Goal: Check status: Check status

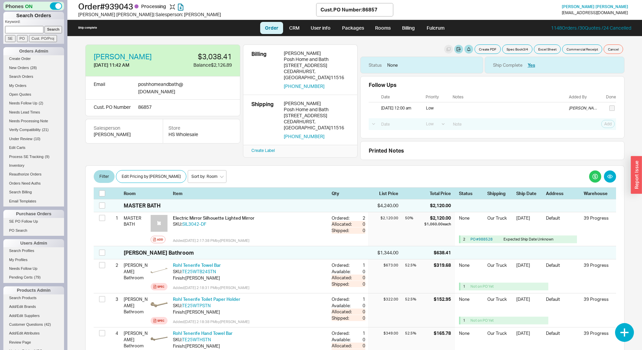
select select "LOW"
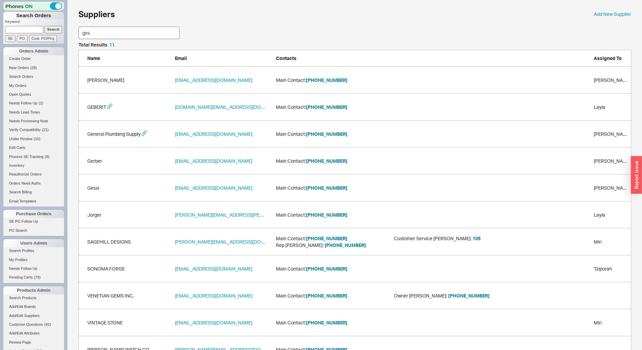
scroll to position [46, 548]
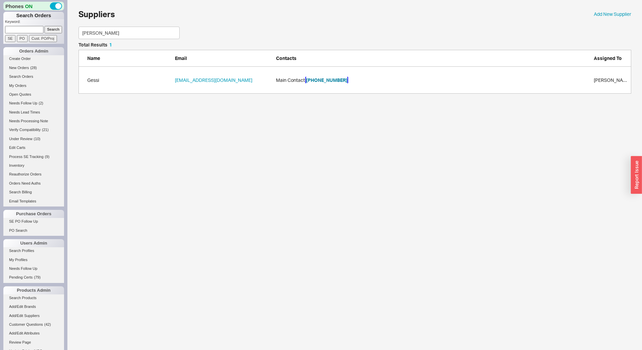
click at [327, 78] on button "714-808-0099" at bounding box center [326, 80] width 41 height 7
drag, startPoint x: 113, startPoint y: 36, endPoint x: 0, endPoint y: 45, distance: 113.0
click at [0, 45] on div "Phones ON Search Orders Keyword: Search SE PO Cust. PO/Proj Orders Admin Create…" at bounding box center [321, 50] width 642 height 100
click at [327, 80] on button "888-218-9238" at bounding box center [326, 80] width 41 height 7
drag, startPoint x: 113, startPoint y: 34, endPoint x: 0, endPoint y: 50, distance: 114.0
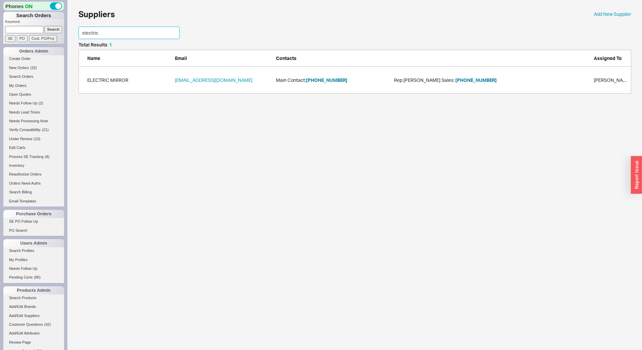
click at [0, 50] on div "Phones ON Search Orders Keyword: Search SE PO Cust. PO/Proj Orders Admin Create…" at bounding box center [321, 50] width 642 height 100
type input "chev"
click at [325, 84] on div "CHEVIOT PRODUCTS orders@cheviotproducts.com Main Contact: 800.444.5969 Rep Ball…" at bounding box center [355, 80] width 553 height 27
click at [326, 80] on button "800.444.5969" at bounding box center [320, 80] width 29 height 7
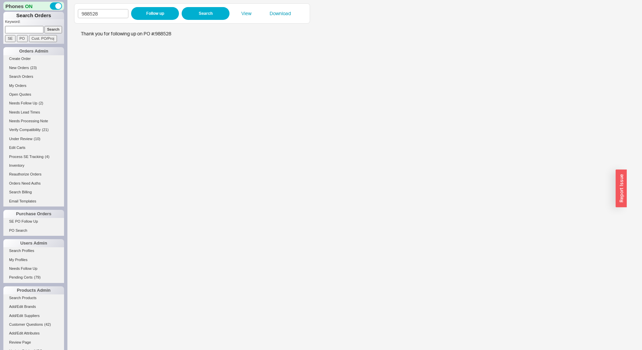
click at [104, 8] on div "988528 Follow up Search View Download" at bounding box center [192, 13] width 228 height 13
click at [105, 11] on input "988528" at bounding box center [103, 13] width 51 height 9
paste input "439"
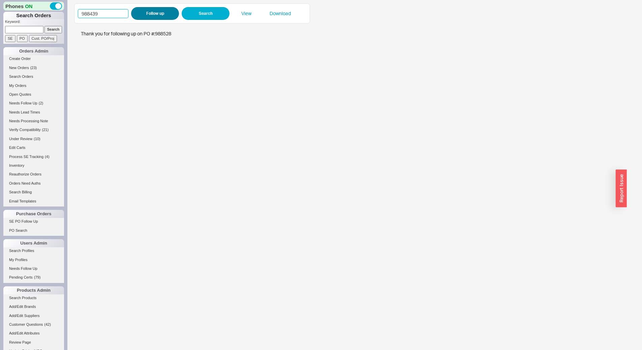
type input "988439"
click at [152, 12] on button "Follow up" at bounding box center [155, 13] width 48 height 13
click at [117, 14] on input "988439" at bounding box center [103, 13] width 51 height 9
paste input "503"
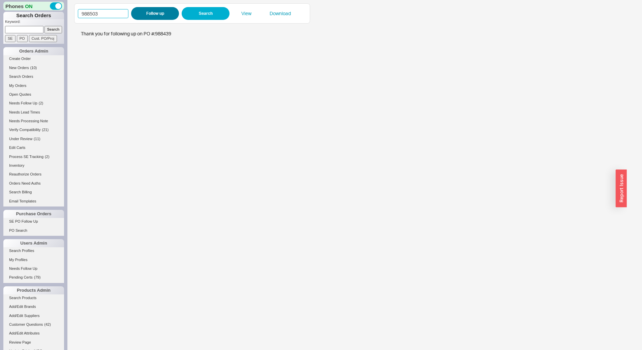
type input "988503"
click at [156, 17] on button "Follow up" at bounding box center [155, 13] width 48 height 13
click at [165, 11] on button "Follow up" at bounding box center [155, 13] width 48 height 13
click at [119, 13] on input "988503" at bounding box center [103, 13] width 51 height 9
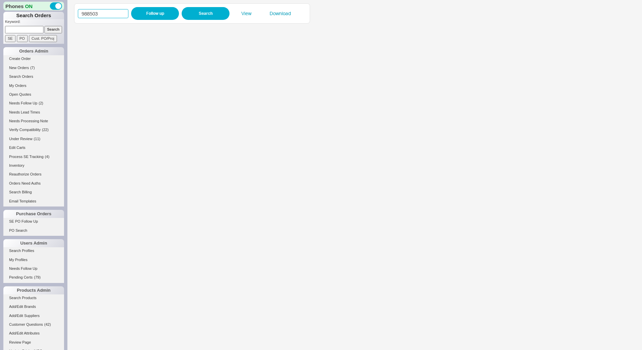
paste input "77"
type input "988577"
click at [140, 12] on button "Follow up" at bounding box center [155, 13] width 48 height 13
click at [115, 3] on div "988577 Follow up Search View Download" at bounding box center [192, 13] width 236 height 20
click at [108, 13] on input "988577" at bounding box center [103, 13] width 51 height 9
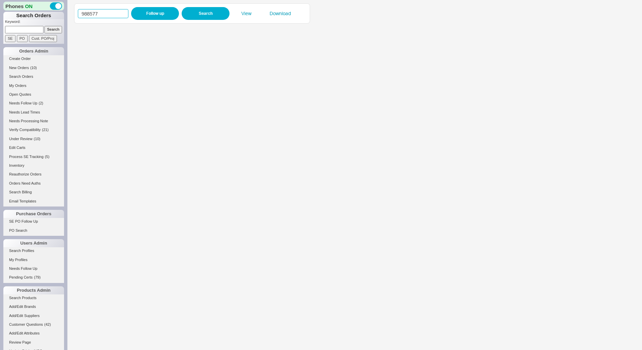
click at [108, 12] on input "988577" at bounding box center [103, 13] width 51 height 9
paste input "98"
type input "988598"
click at [145, 11] on button "Follow up" at bounding box center [155, 13] width 48 height 13
click at [116, 12] on input "988598" at bounding box center [103, 13] width 51 height 9
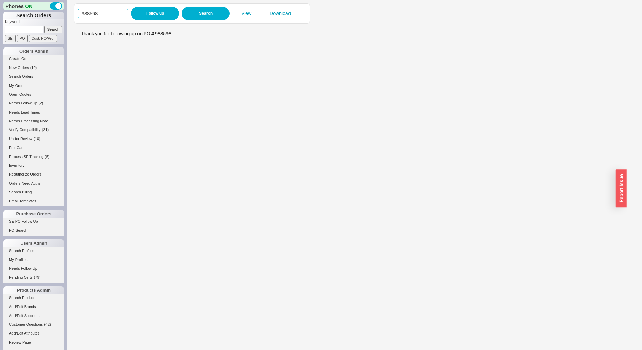
click at [116, 12] on input "988598" at bounding box center [103, 13] width 51 height 9
paste input "637"
type input "988637"
click at [158, 11] on button "Follow up" at bounding box center [155, 13] width 48 height 13
click at [102, 13] on input "988637" at bounding box center [103, 13] width 51 height 9
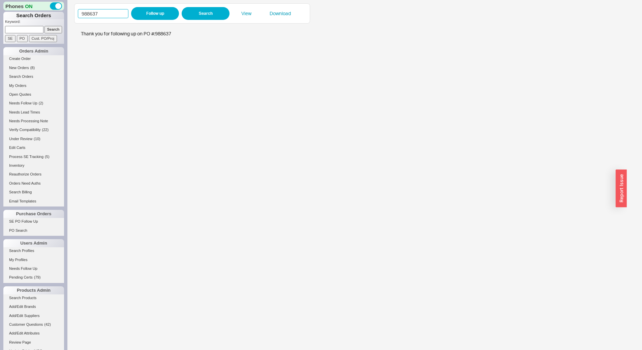
click at [102, 13] on input "988637" at bounding box center [103, 13] width 51 height 9
paste input "54"
type input "988654"
click at [160, 15] on button "Follow up" at bounding box center [155, 13] width 48 height 13
click at [126, 6] on div "988654 Follow up Search View Download" at bounding box center [192, 13] width 236 height 20
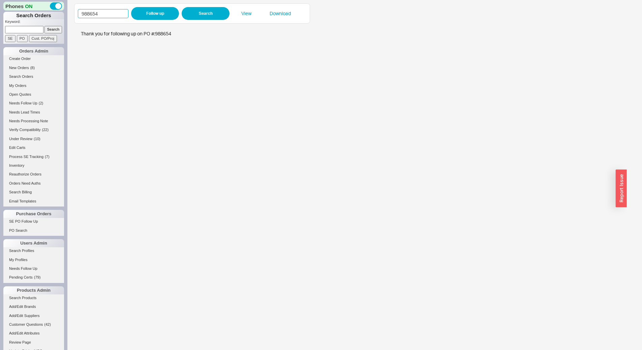
click at [124, 12] on input "988654" at bounding box center [103, 13] width 51 height 9
paste input "7125"
type input "987125"
click at [145, 13] on button "Follow up" at bounding box center [155, 13] width 48 height 13
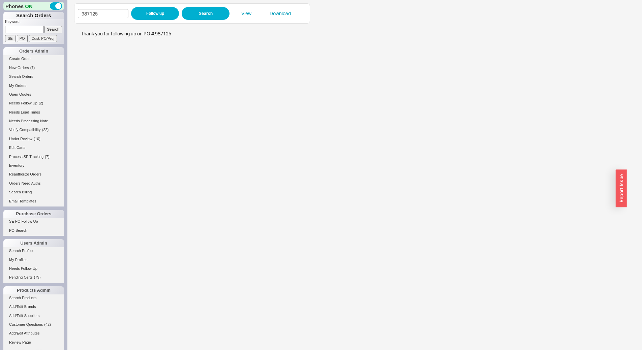
click at [19, 26] on input at bounding box center [24, 29] width 38 height 7
type input "917001"
click at [44, 26] on input "Search" at bounding box center [53, 29] width 18 height 7
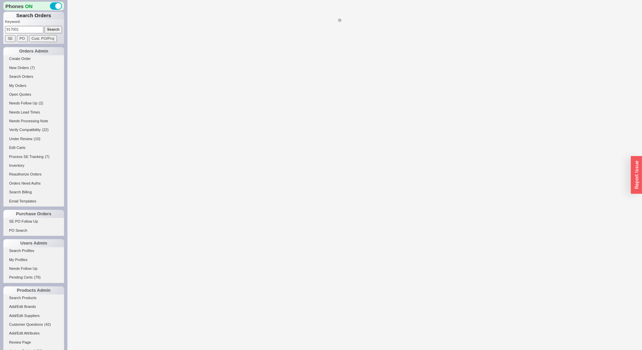
select select "*"
select select "LOW"
select select "3"
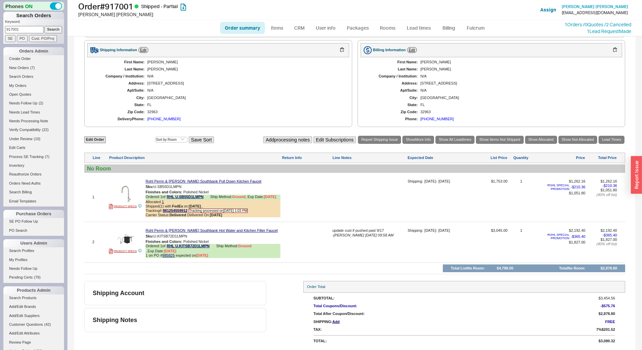
scroll to position [280, 0]
click at [167, 255] on link "985825" at bounding box center [168, 255] width 12 height 4
click at [25, 31] on input "917001" at bounding box center [24, 29] width 38 height 7
paste input "40429"
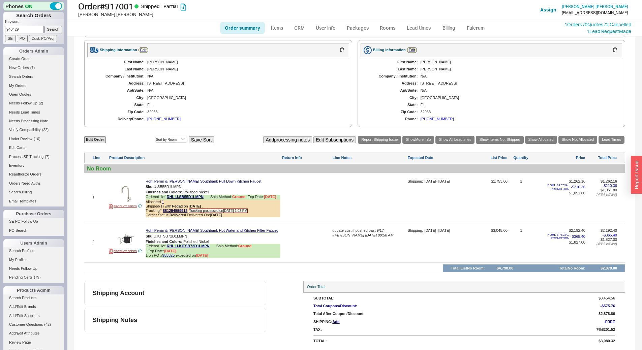
type input "940429"
click at [51, 32] on input "Search" at bounding box center [53, 29] width 18 height 7
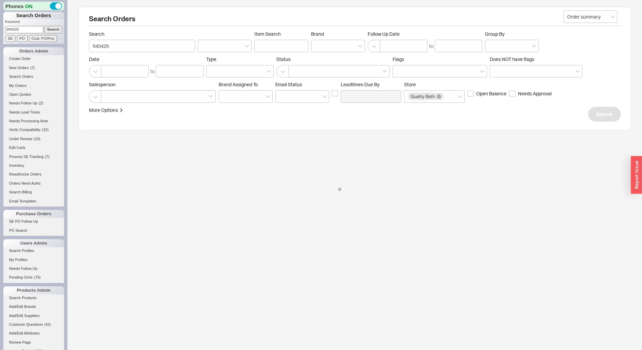
select select "*"
select select "LOW"
select select "3"
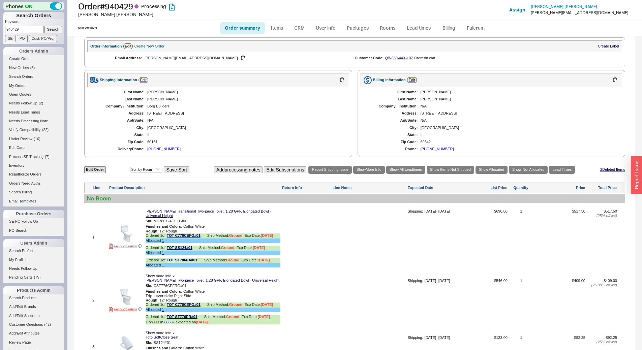
scroll to position [261, 0]
click at [152, 145] on div "60131" at bounding box center [244, 142] width 195 height 4
copy div "60131"
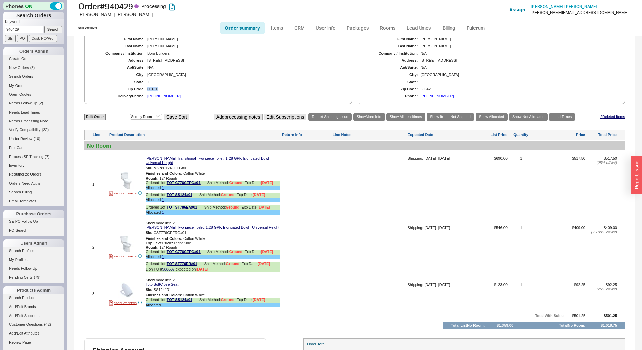
scroll to position [362, 0]
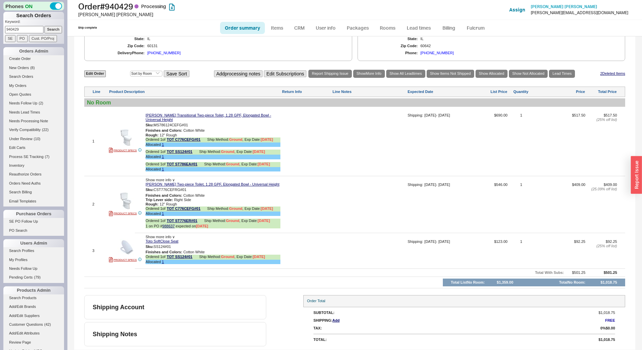
click at [32, 30] on input "940429" at bounding box center [24, 29] width 38 height 7
paste input "2351"
type input "923519"
click at [51, 30] on input "Search" at bounding box center [53, 29] width 18 height 7
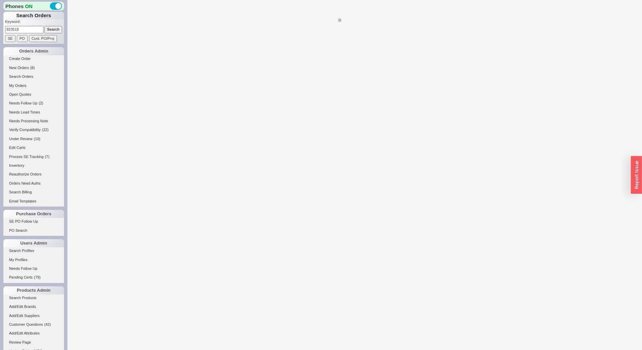
select select "**"
select select "*"
select select "LOW"
select select "3"
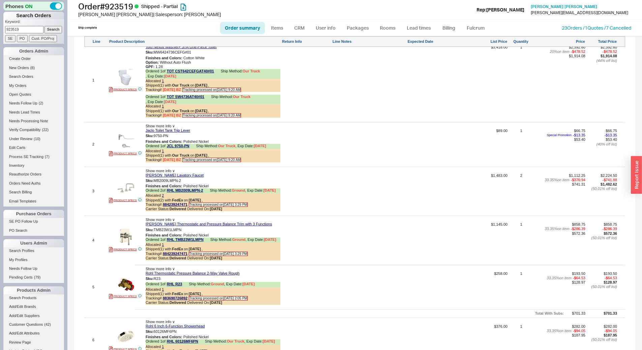
scroll to position [708, 0]
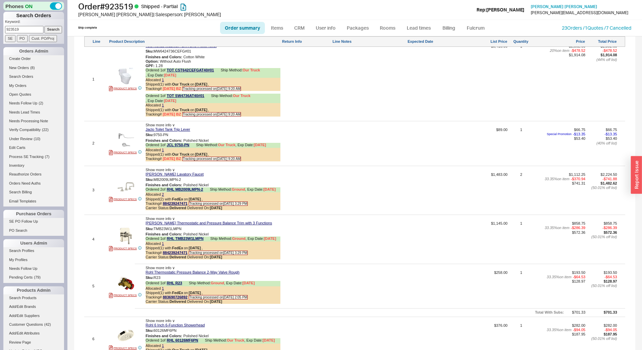
click at [363, 229] on div at bounding box center [369, 241] width 74 height 41
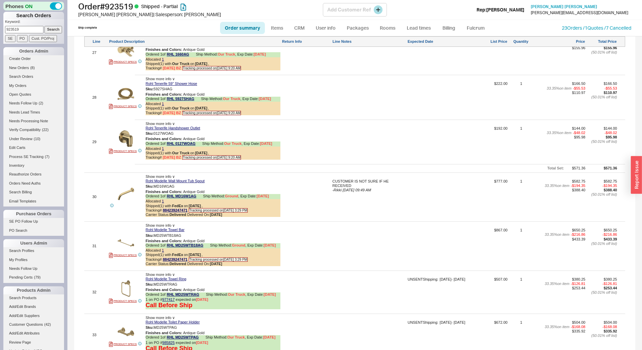
scroll to position [2304, 0]
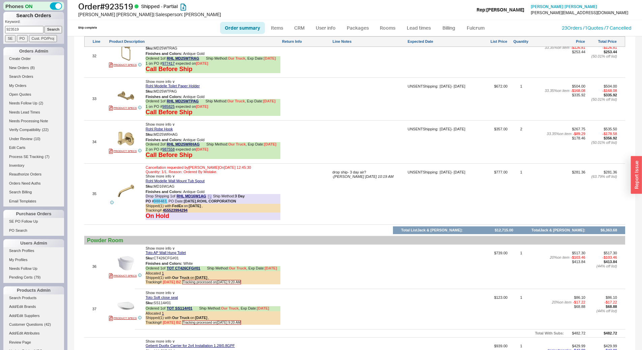
click at [163, 203] on link "988483" at bounding box center [160, 201] width 12 height 4
drag, startPoint x: 24, startPoint y: 28, endPoint x: 0, endPoint y: 25, distance: 23.8
click at [0, 25] on div "Phones ON Search Orders Keyword: 923519 Search SE PO Cust. PO/Proj Orders Admin…" at bounding box center [33, 175] width 67 height 350
type input "940587"
click at [44, 26] on input "Search" at bounding box center [53, 29] width 18 height 7
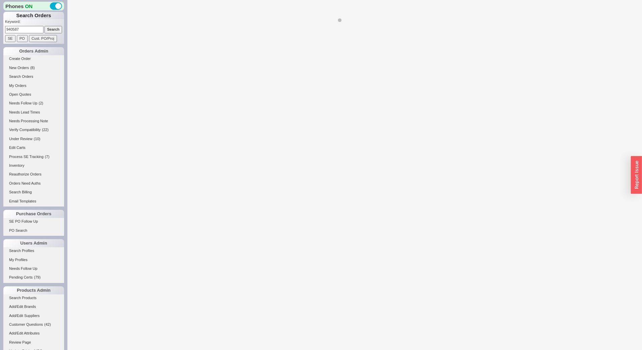
select select "*"
select select "LOW"
select select "3"
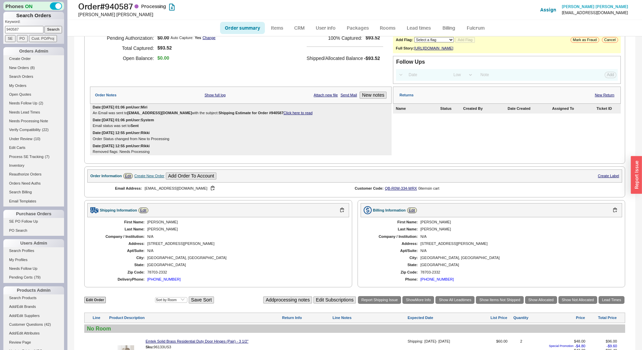
scroll to position [183, 0]
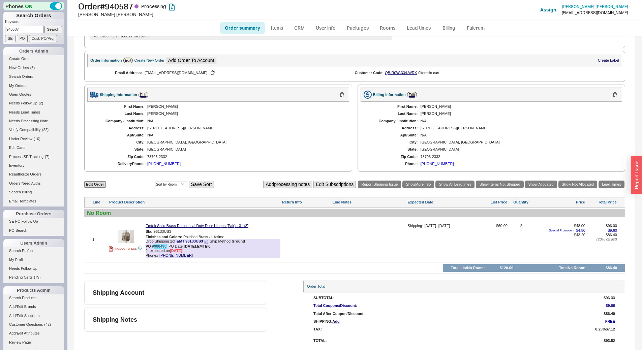
click at [162, 247] on link "988498" at bounding box center [160, 246] width 12 height 4
click at [455, 28] on link "Billing" at bounding box center [449, 28] width 24 height 12
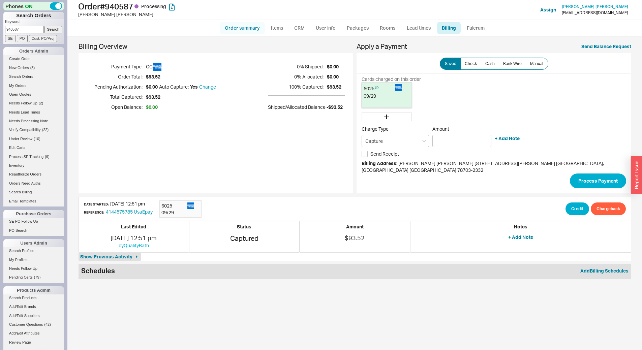
click at [254, 33] on link "Order summary" at bounding box center [242, 28] width 45 height 12
select select "*"
select select "LOW"
select select "3"
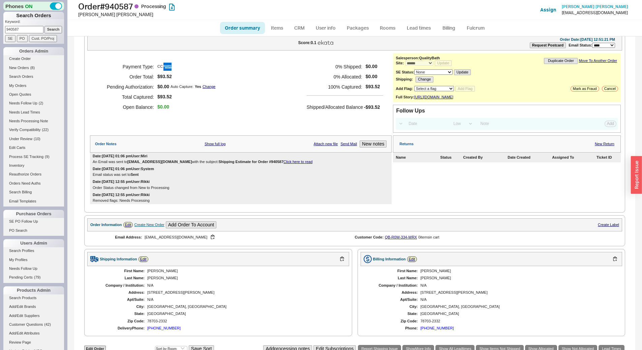
scroll to position [183, 0]
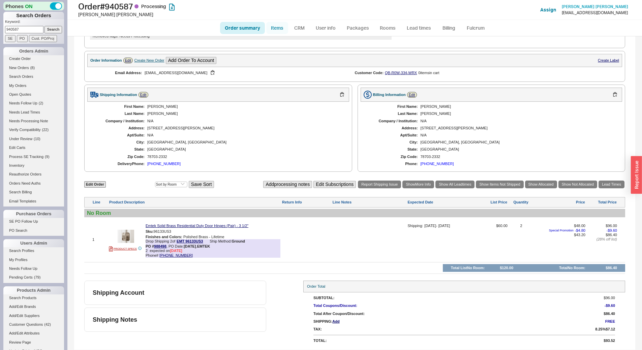
click at [283, 26] on link "Items" at bounding box center [277, 28] width 22 height 12
select select "3"
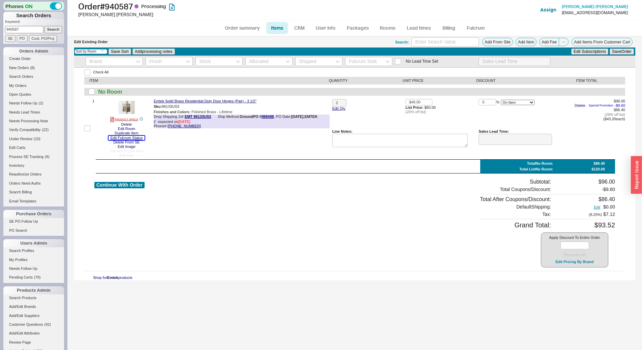
drag, startPoint x: 130, startPoint y: 138, endPoint x: 152, endPoint y: 134, distance: 22.2
click at [130, 137] on button "Edit Fulcrum Status" at bounding box center [126, 138] width 36 height 4
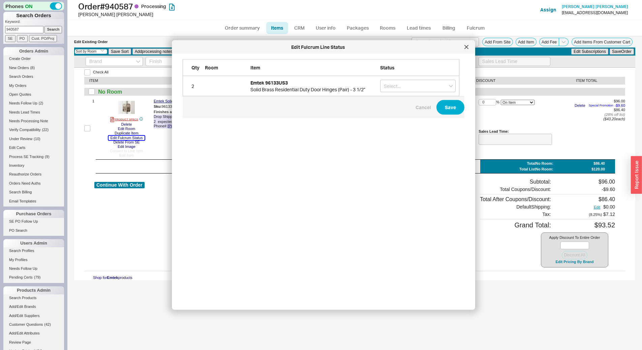
scroll to position [235, 282]
click at [415, 86] on input "grid" at bounding box center [417, 86] width 75 height 12
click at [414, 96] on div "On Hold" at bounding box center [417, 100] width 75 height 12
type input "On Hold"
click at [443, 106] on button "Save" at bounding box center [450, 107] width 28 height 15
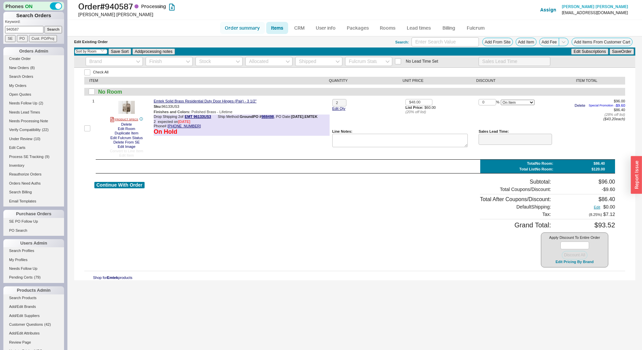
click at [249, 29] on link "Order summary" at bounding box center [242, 28] width 45 height 12
select select "*"
select select "LOW"
select select "3"
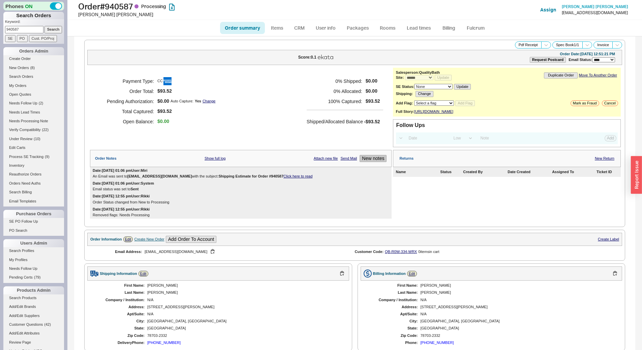
click at [376, 161] on button "New notes" at bounding box center [372, 158] width 27 height 7
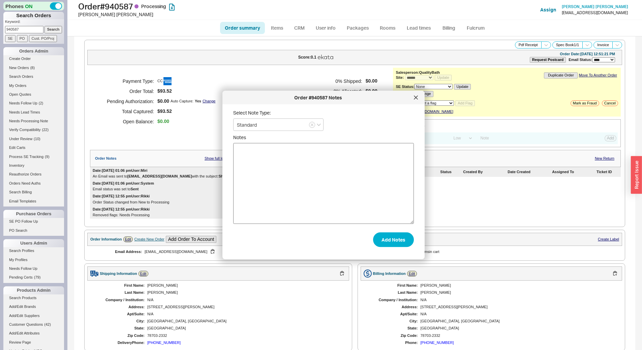
click at [338, 186] on textarea "Notes" at bounding box center [323, 183] width 181 height 81
type textarea "customer asked to cancel"
click at [391, 242] on button "Add Notes" at bounding box center [393, 239] width 41 height 15
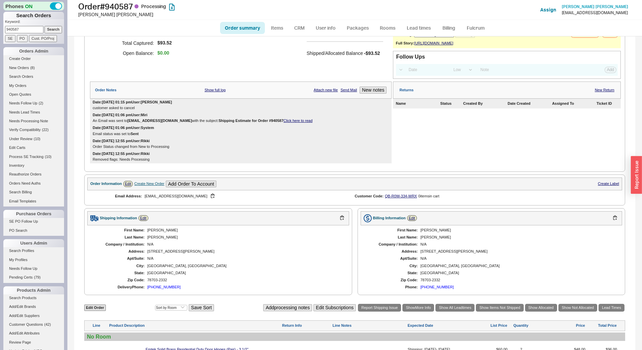
scroll to position [203, 0]
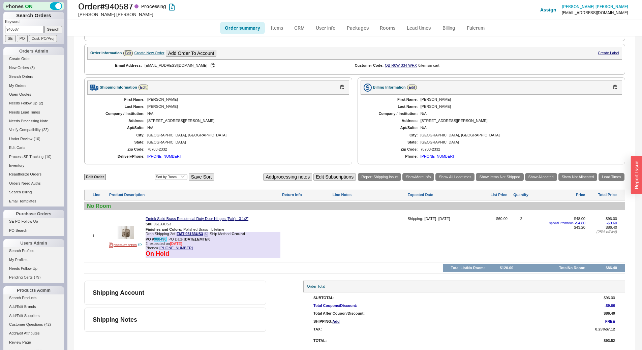
click at [165, 239] on link "988498" at bounding box center [160, 239] width 12 height 4
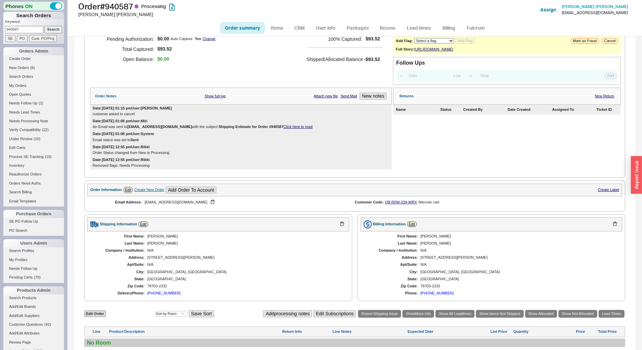
scroll to position [0, 0]
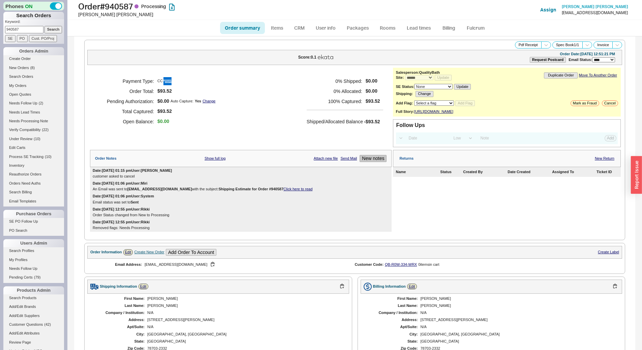
click at [369, 162] on button "New notes" at bounding box center [372, 158] width 27 height 7
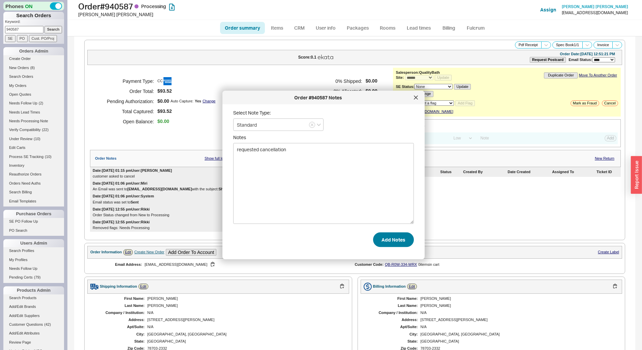
type textarea "requested cancellation"
click at [390, 236] on button "Add Notes" at bounding box center [393, 239] width 41 height 15
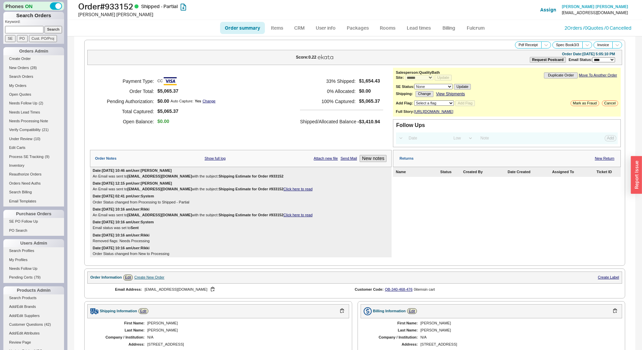
select select "*"
select select "LOW"
select select "3"
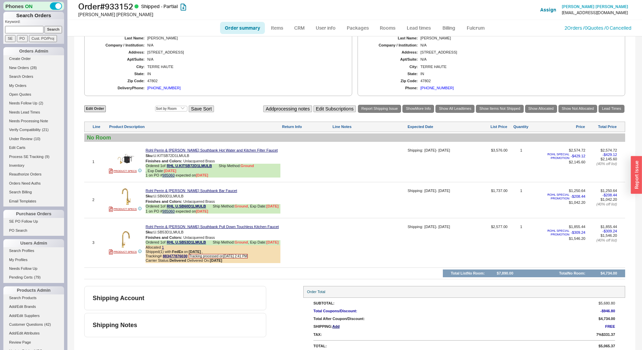
scroll to position [277, 0]
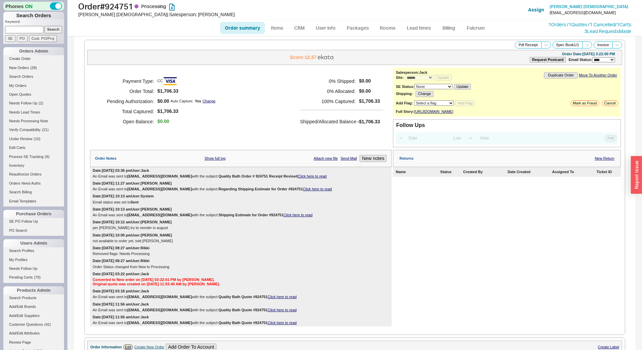
select select "*"
select select "LOW"
select select "3"
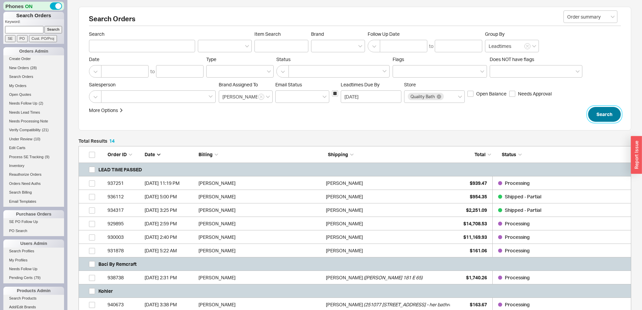
click at [591, 117] on button "Search" at bounding box center [604, 114] width 33 height 15
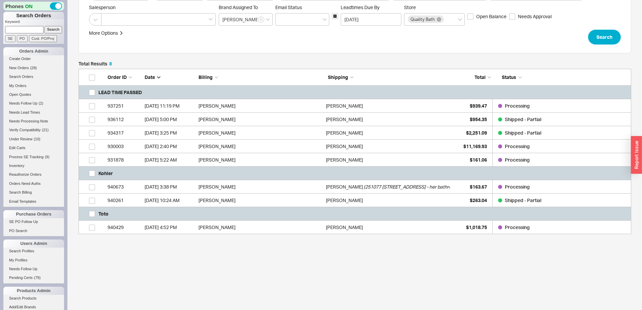
scroll to position [79, 0]
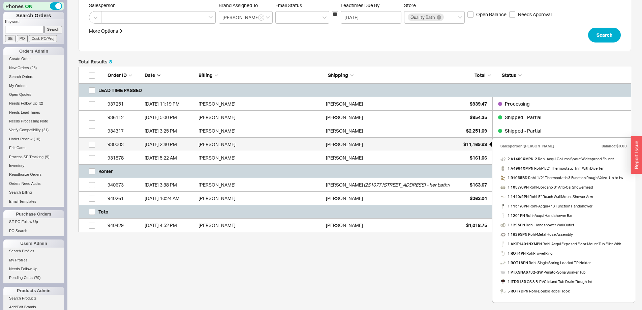
click at [471, 143] on span "$11,169.93" at bounding box center [475, 144] width 24 height 6
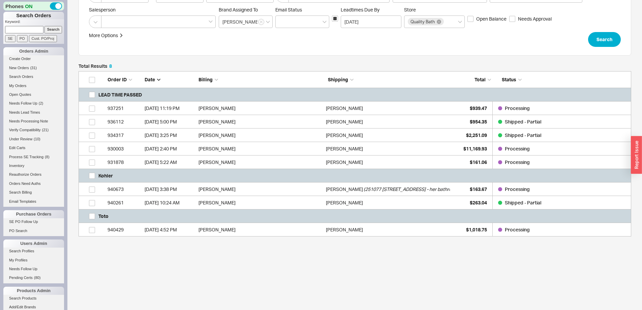
scroll to position [45, 0]
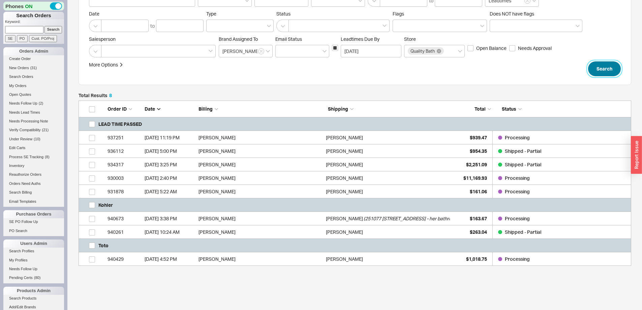
click at [605, 73] on button "Search" at bounding box center [604, 68] width 33 height 15
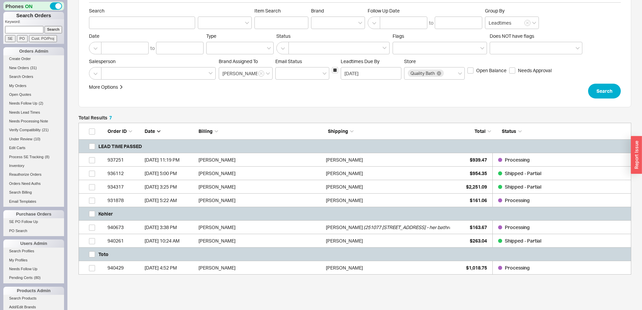
scroll to position [34, 0]
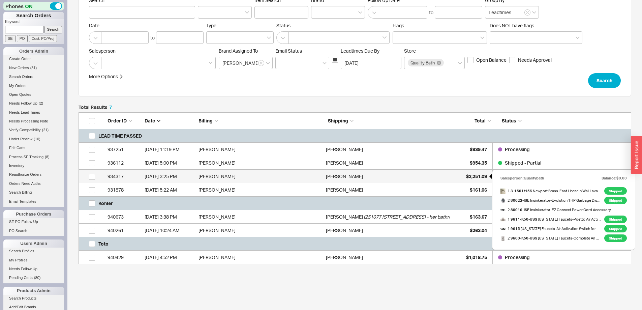
click at [474, 176] on span "$2,251.09" at bounding box center [476, 176] width 21 height 6
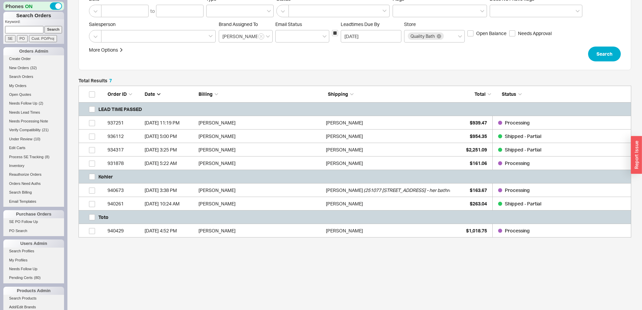
scroll to position [66, 0]
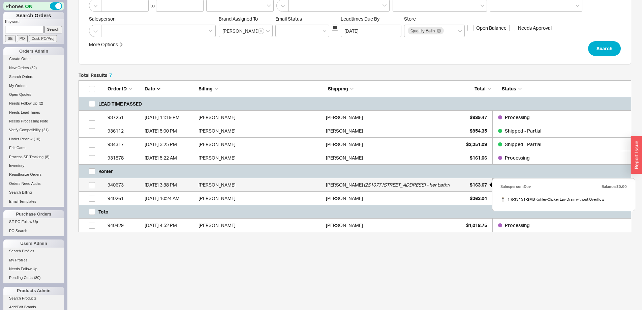
click at [473, 183] on span "$163.67" at bounding box center [478, 185] width 17 height 6
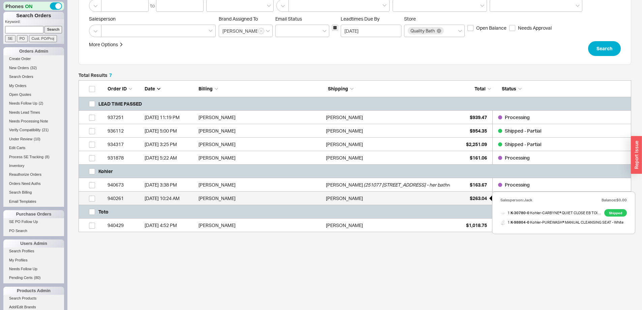
click at [477, 198] on span "$263.04" at bounding box center [478, 198] width 17 height 6
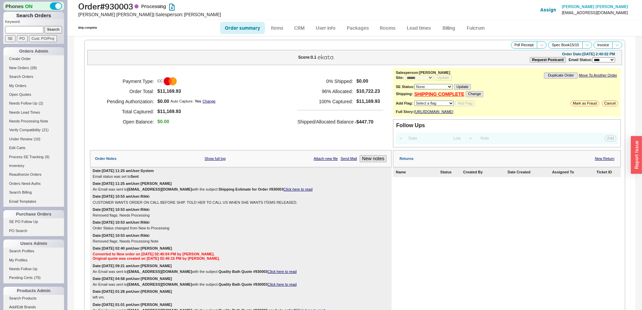
select select "*"
select select "LOW"
select select "3"
click at [414, 23] on link "Lead times" at bounding box center [419, 28] width 34 height 12
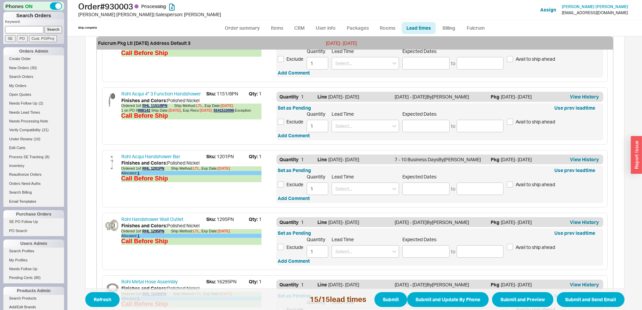
scroll to position [505, 0]
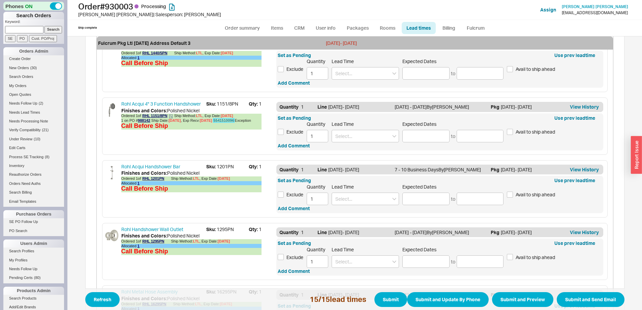
click at [228, 120] on link "5541510096" at bounding box center [223, 120] width 21 height 4
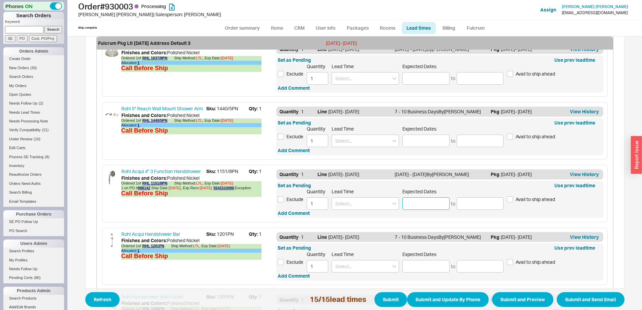
click at [413, 205] on input at bounding box center [425, 203] width 47 height 12
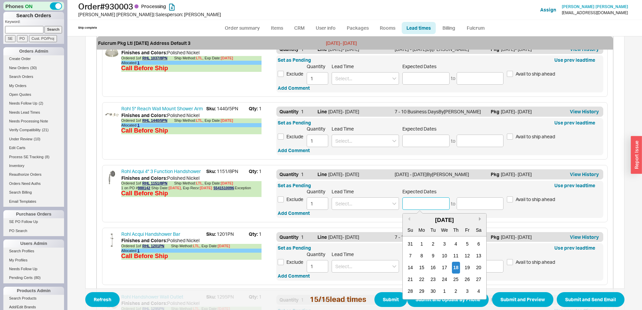
click at [479, 219] on button "Next month" at bounding box center [481, 219] width 4 height 4
click at [408, 218] on div "October 2025" at bounding box center [445, 220] width 84 height 8
click at [407, 218] on button "Previous Month" at bounding box center [408, 219] width 4 height 4
click at [429, 279] on div "23" at bounding box center [433, 279] width 8 height 12
type input "09/23/2025"
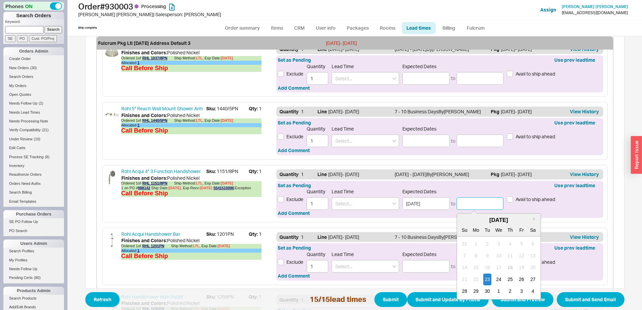
click at [467, 202] on input at bounding box center [480, 203] width 47 height 12
click at [517, 279] on div "26" at bounding box center [521, 279] width 8 height 12
type input "09/26/2025"
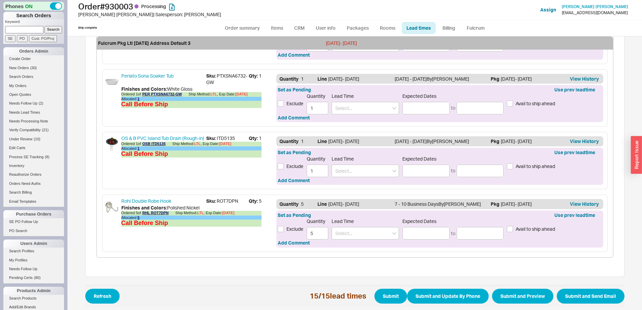
scroll to position [975, 0]
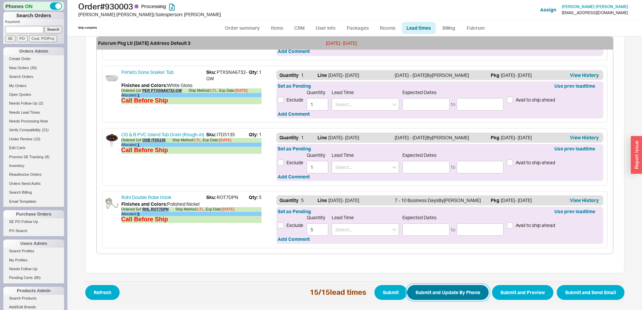
click at [436, 287] on button "Submit and Update By Phone" at bounding box center [448, 292] width 82 height 15
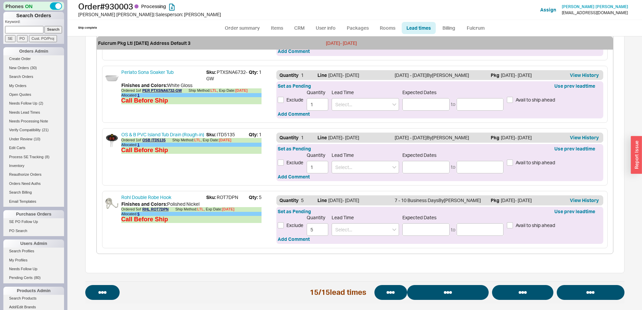
select select "*"
select select "LOW"
select select "3"
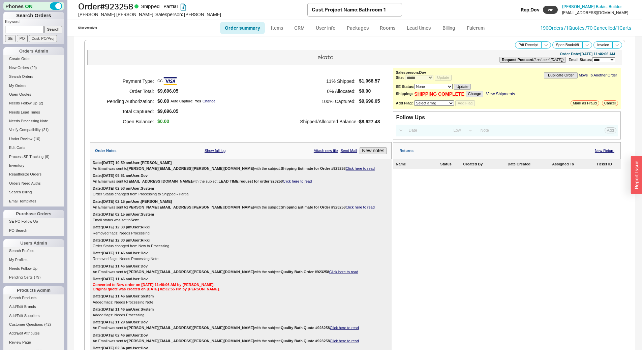
select select "*"
select select "LOW"
select select "3"
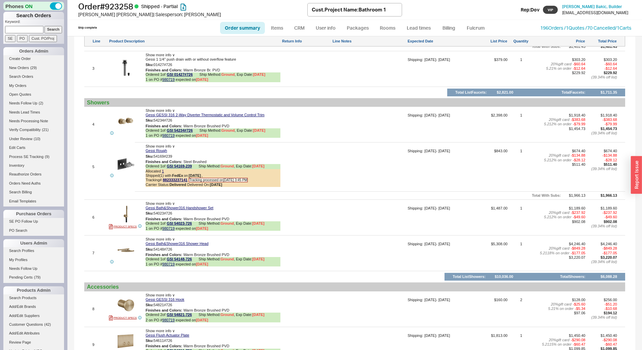
scroll to position [741, 0]
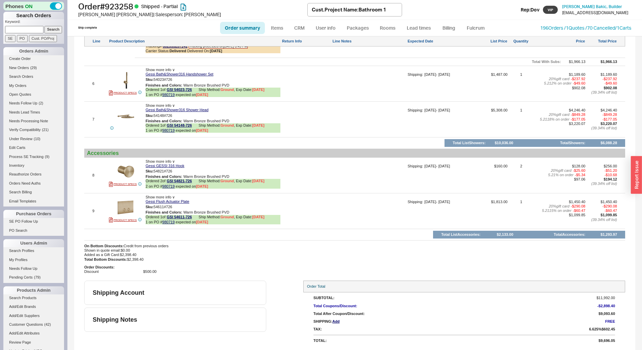
click at [325, 204] on div at bounding box center [306, 213] width 49 height 27
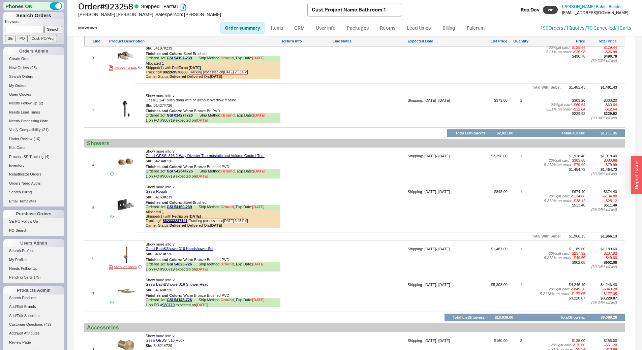
scroll to position [635, 0]
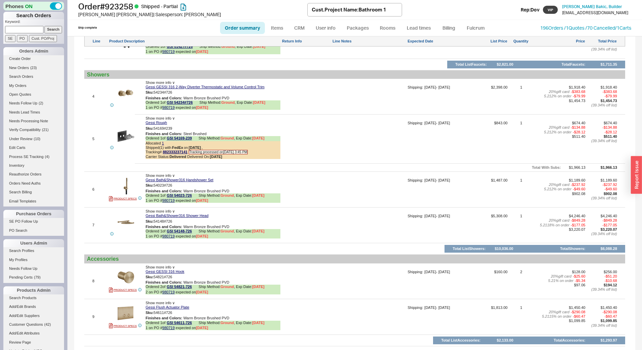
click at [20, 30] on input at bounding box center [24, 29] width 38 height 7
paste input "1ZH4A7846842849382"
click at [52, 31] on input "Search" at bounding box center [53, 29] width 18 height 7
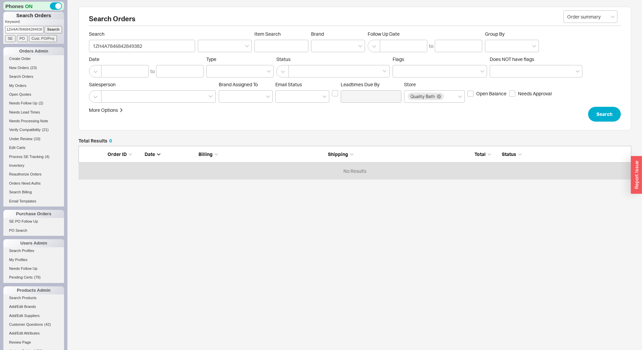
scroll to position [28, 548]
click at [29, 30] on input "1ZH4A7846842849382" at bounding box center [24, 29] width 38 height 7
paste input "938374"
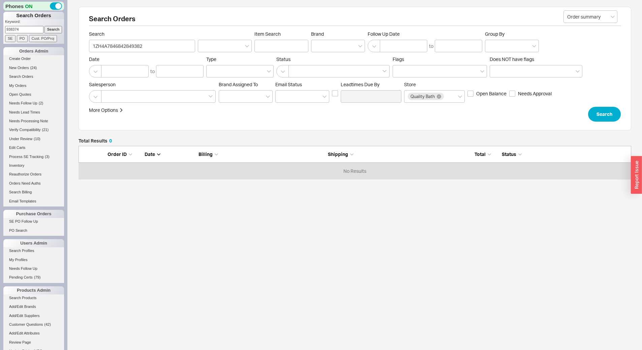
type input "938374"
click at [49, 28] on input "Search" at bounding box center [53, 29] width 18 height 7
type input "938374"
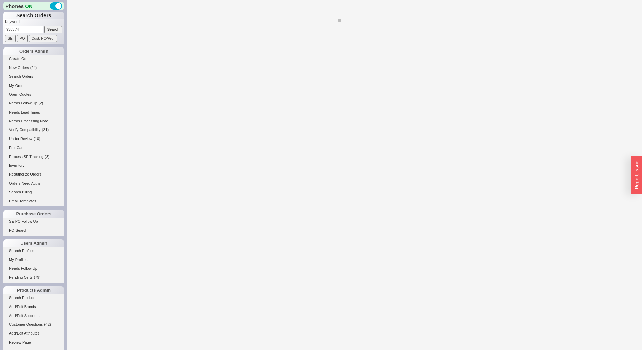
select select "*"
select select "LOW"
select select "3"
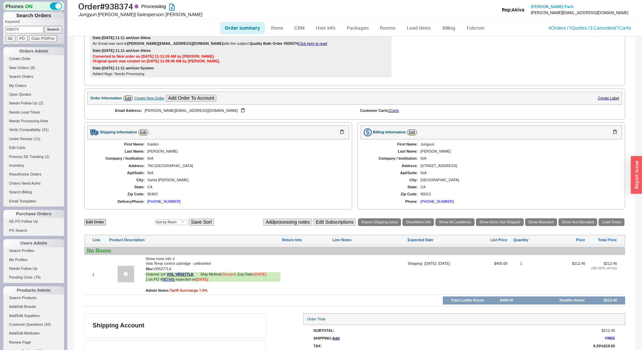
scroll to position [220, 0]
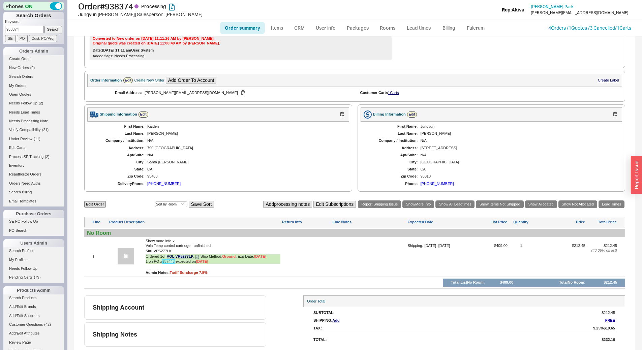
click at [166, 262] on link "987445" at bounding box center [168, 261] width 12 height 4
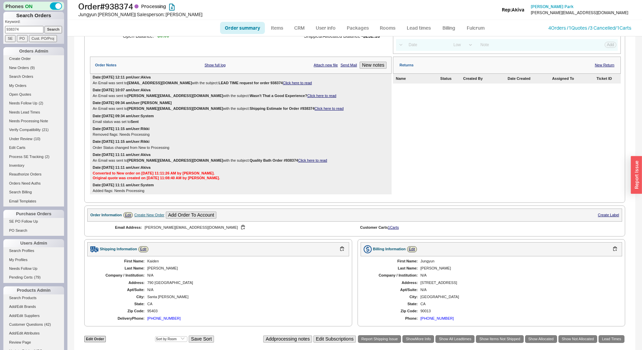
scroll to position [52, 0]
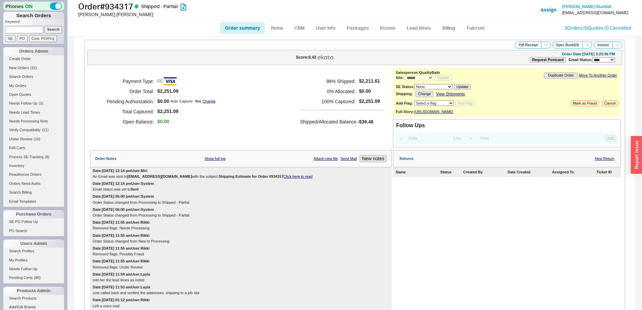
select select "*"
select select "LOW"
select select "3"
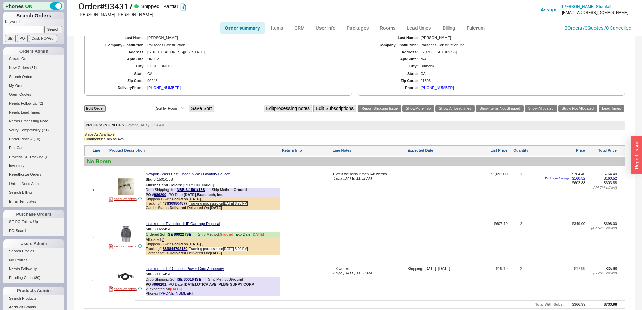
scroll to position [438, 0]
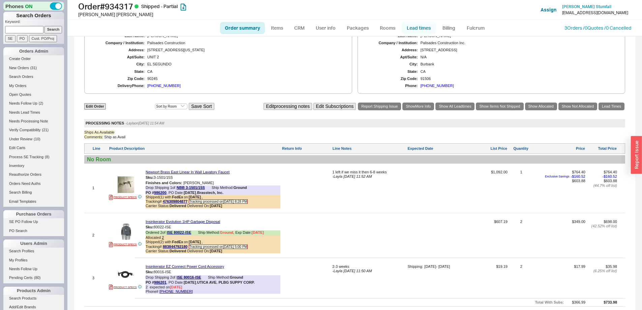
click at [419, 23] on link "Lead times" at bounding box center [419, 28] width 34 height 12
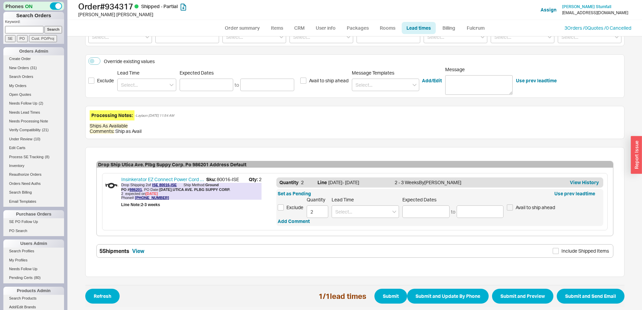
scroll to position [113, 0]
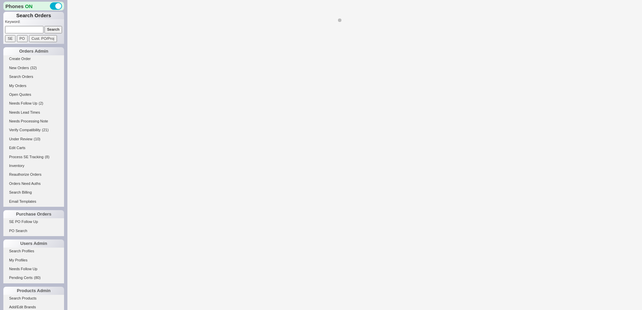
select select "*"
select select "LOW"
select select "3"
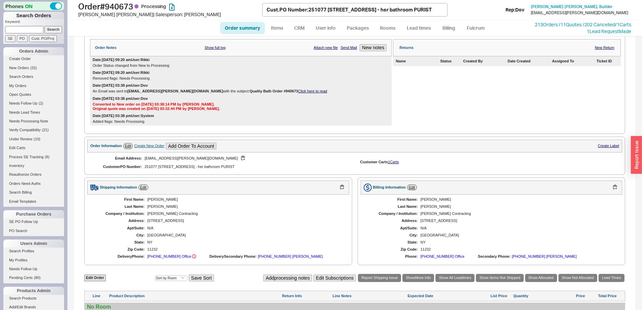
scroll to position [227, 0]
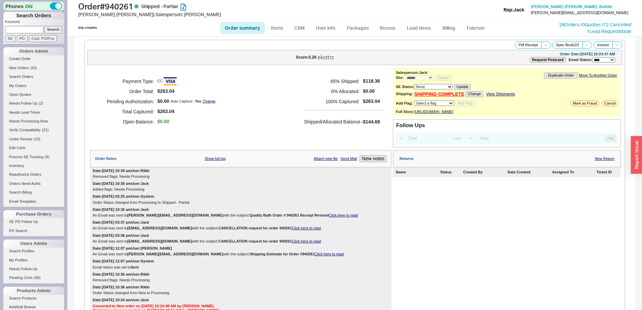
select select "*"
select select "LOW"
select select "3"
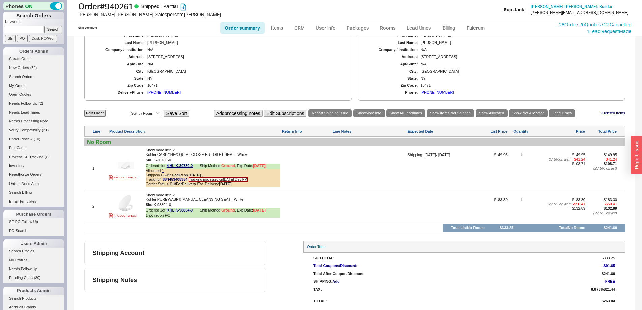
click at [171, 195] on span "Show more info ∨" at bounding box center [160, 195] width 29 height 4
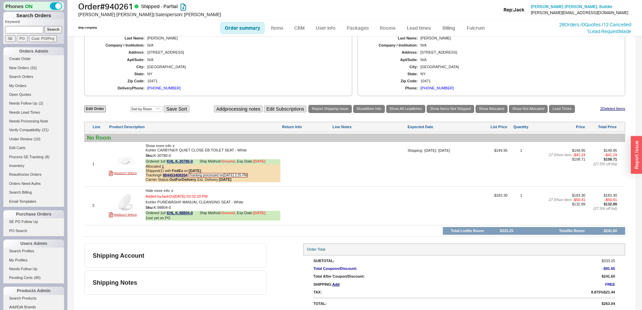
click at [171, 192] on span "Hide more info ∧" at bounding box center [160, 190] width 28 height 4
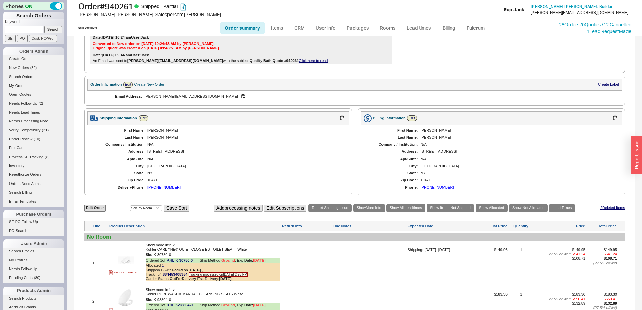
scroll to position [260, 0]
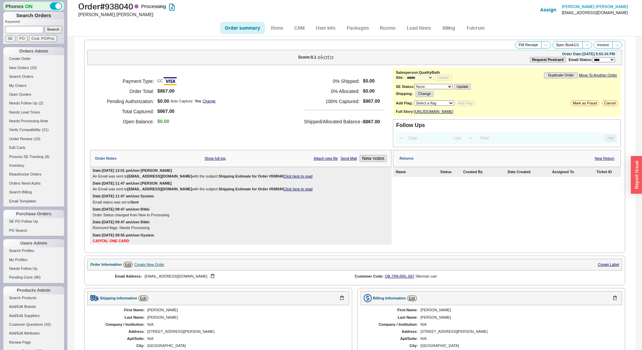
select select "*"
select select "LOW"
select select "3"
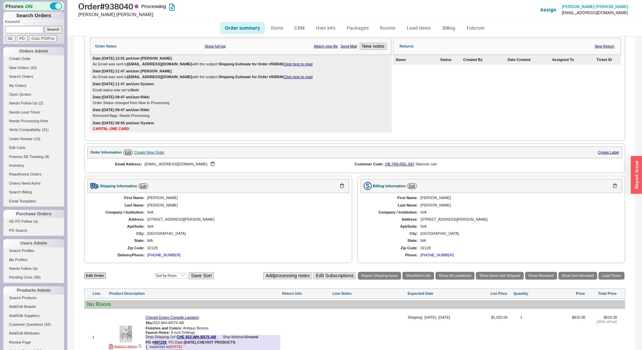
scroll to position [206, 0]
